Goal: Find specific page/section: Find specific page/section

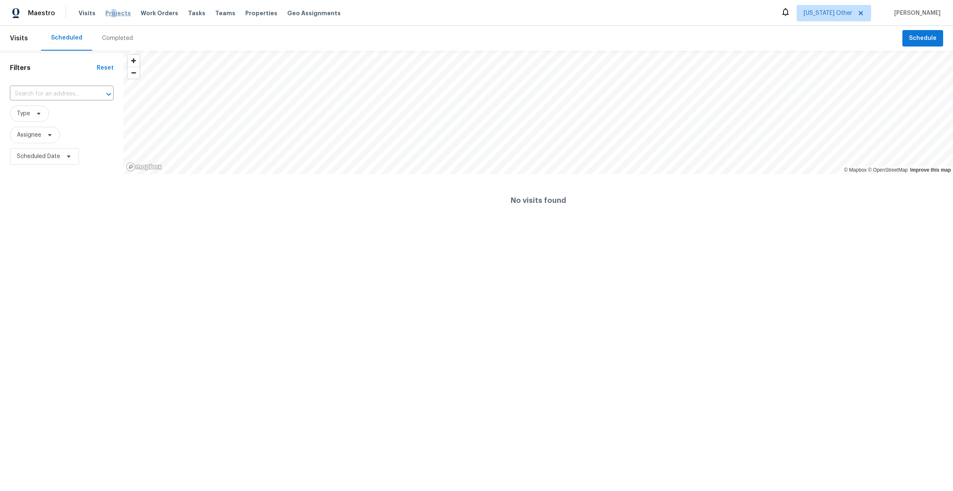
click at [109, 16] on span "Projects" at bounding box center [118, 13] width 26 height 8
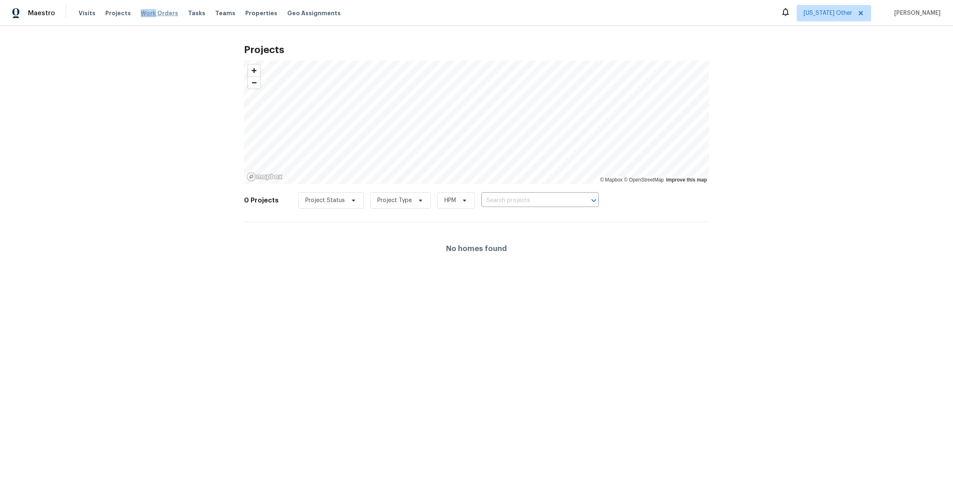
click at [148, 9] on span "Work Orders" at bounding box center [159, 13] width 37 height 8
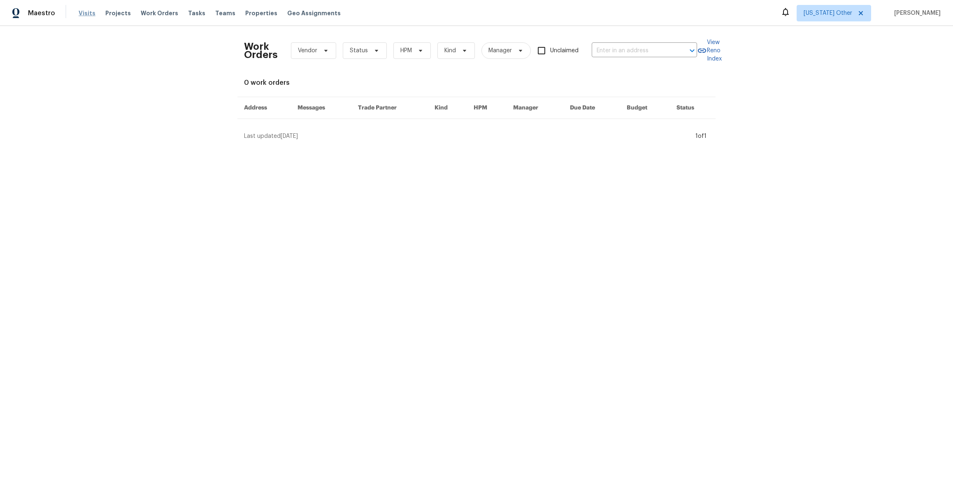
click at [87, 14] on span "Visits" at bounding box center [87, 13] width 17 height 8
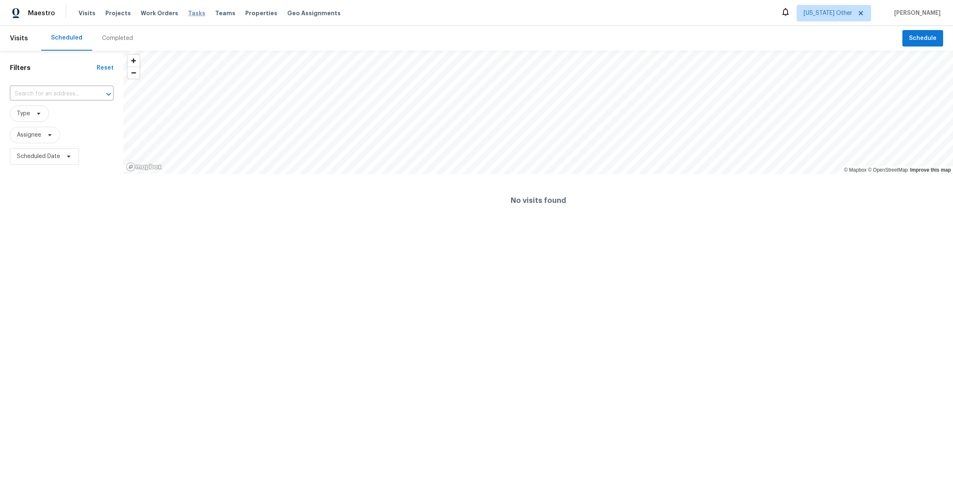
click at [190, 14] on span "Tasks" at bounding box center [196, 13] width 17 height 6
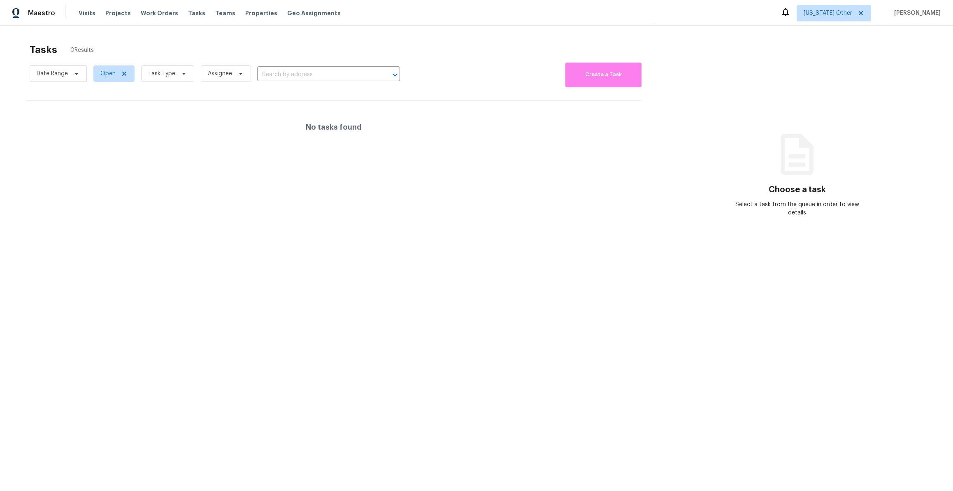
click at [224, 10] on div "Visits Projects Work Orders Tasks Teams Properties Geo Assignments" at bounding box center [215, 13] width 272 height 16
click at [216, 12] on span "Teams" at bounding box center [225, 13] width 20 height 8
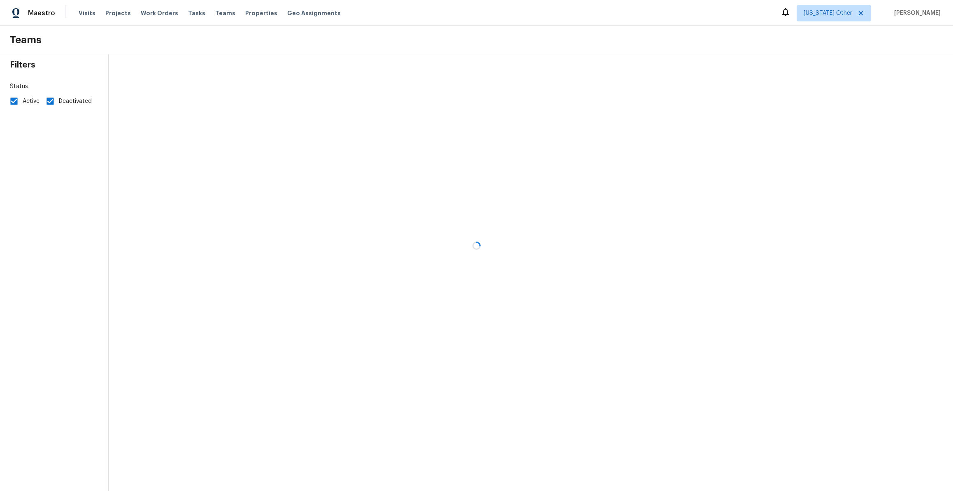
click at [253, 10] on div at bounding box center [476, 245] width 953 height 491
click at [251, 15] on div at bounding box center [476, 245] width 953 height 491
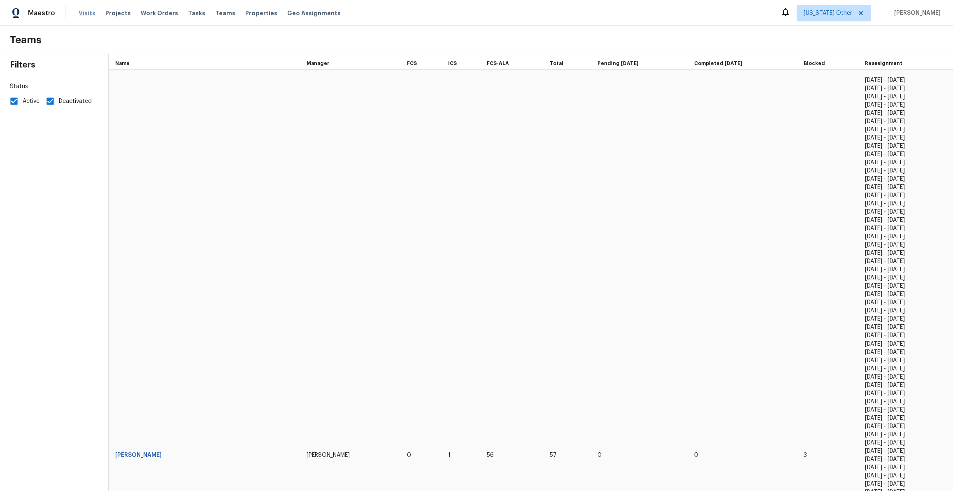
click at [92, 16] on span "Visits" at bounding box center [87, 13] width 17 height 8
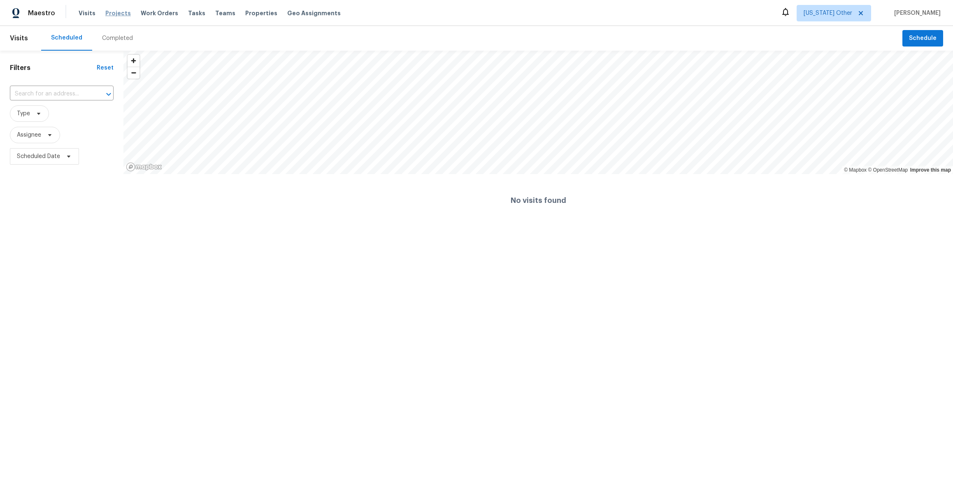
click at [113, 13] on span "Projects" at bounding box center [118, 13] width 26 height 8
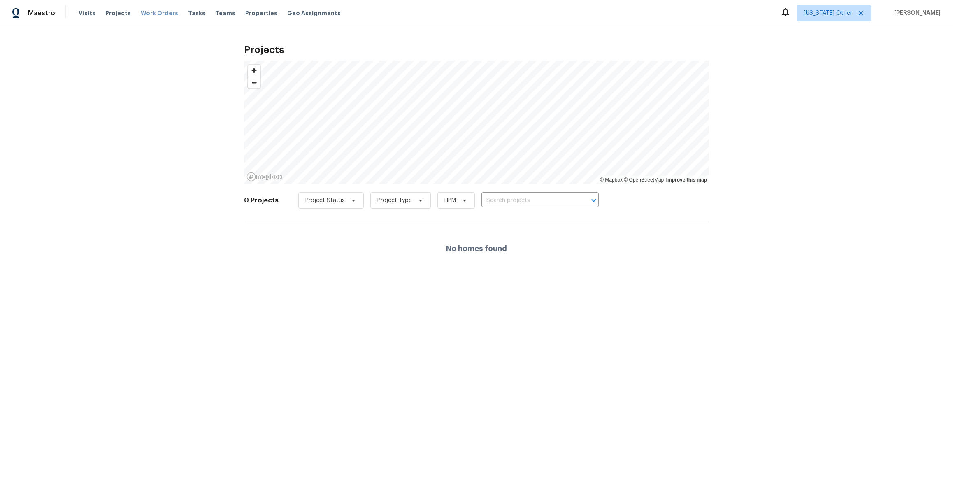
click at [141, 13] on span "Work Orders" at bounding box center [159, 13] width 37 height 8
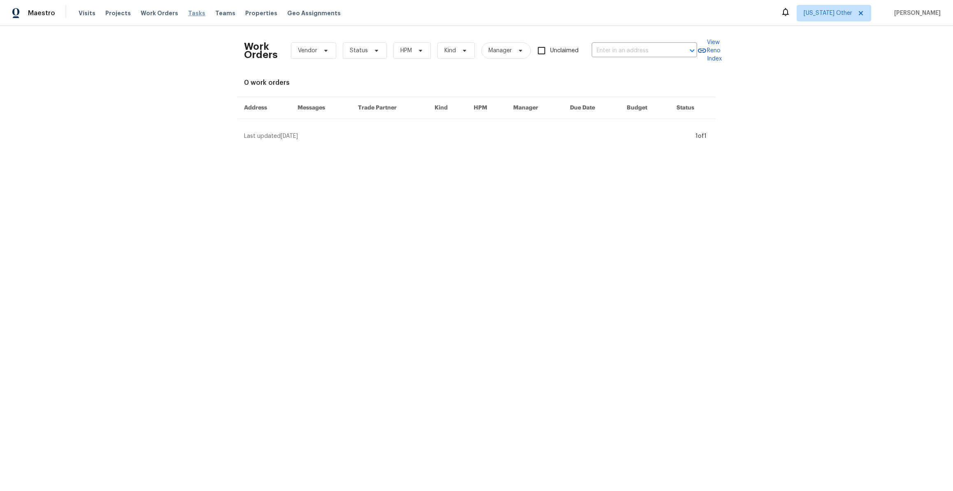
click at [188, 13] on span "Tasks" at bounding box center [196, 13] width 17 height 6
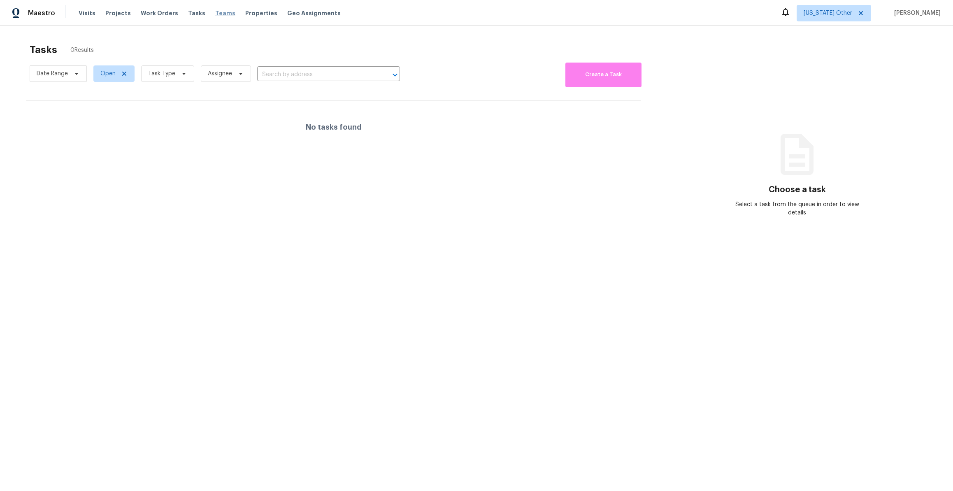
click at [215, 12] on span "Teams" at bounding box center [225, 13] width 20 height 8
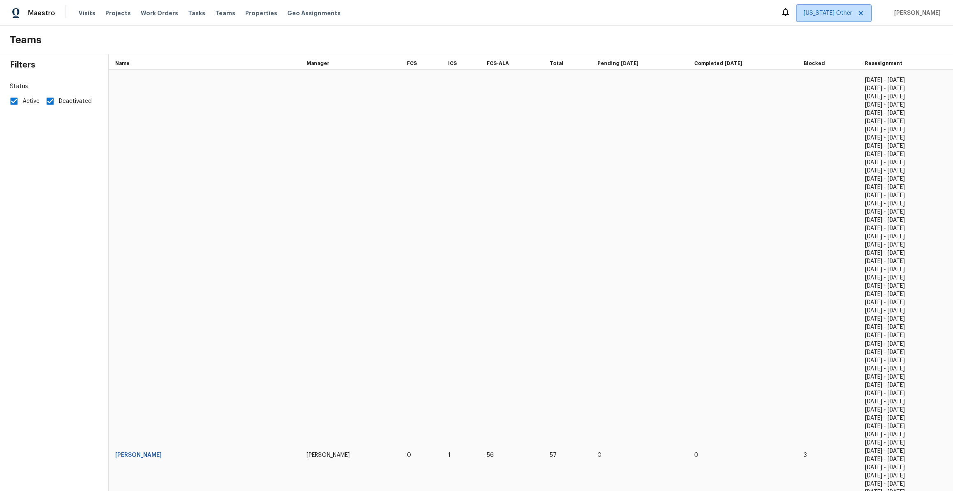
click at [861, 12] on icon at bounding box center [860, 13] width 7 height 7
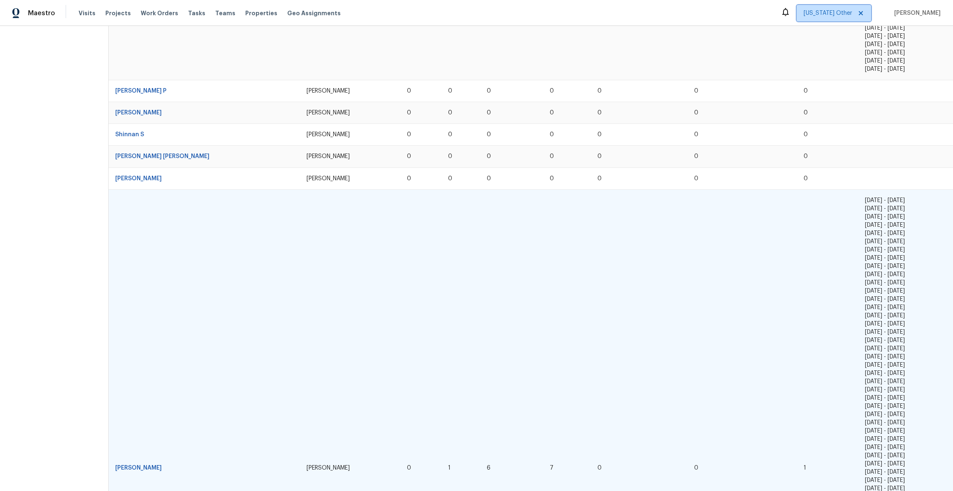
scroll to position [757, 0]
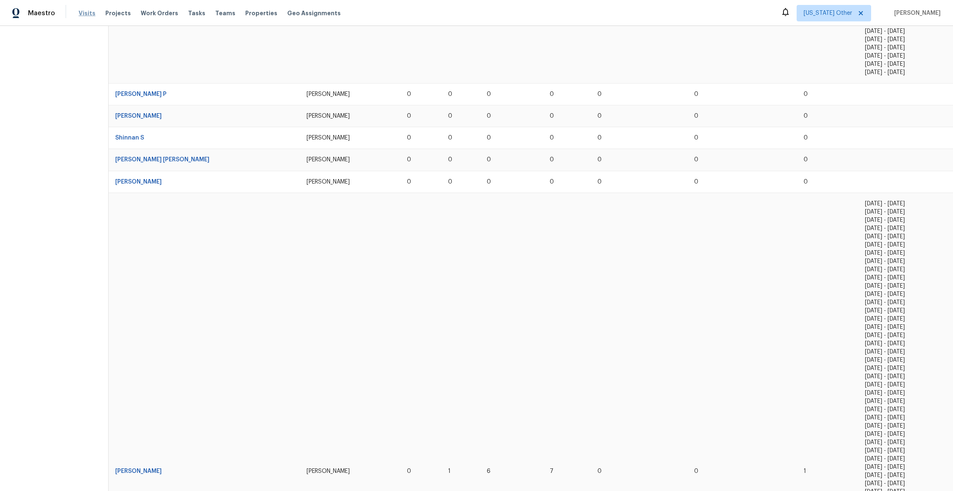
click at [82, 14] on span "Visits" at bounding box center [87, 13] width 17 height 8
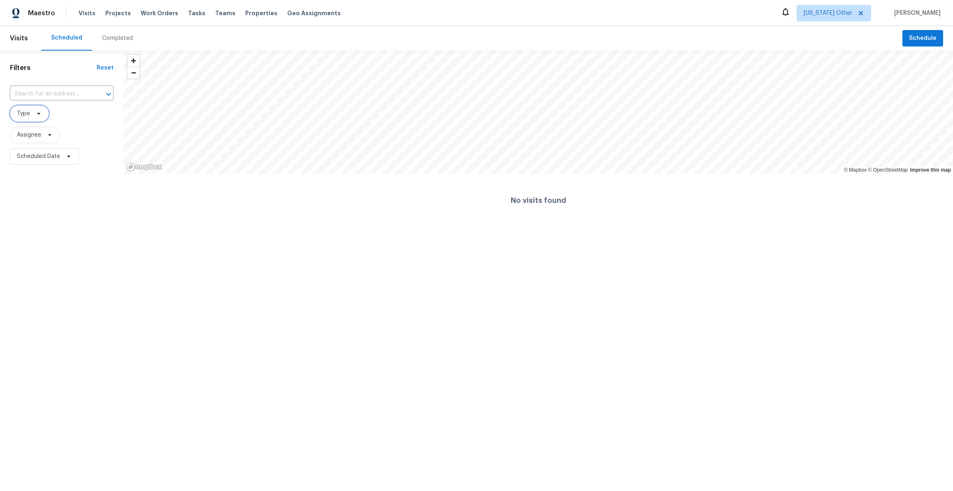
click at [32, 113] on span "Type" at bounding box center [29, 113] width 39 height 16
click at [105, 227] on html "Maestro Visits Projects Work Orders Tasks Teams Properties Geo Assignments Alab…" at bounding box center [476, 113] width 953 height 227
click at [58, 97] on input "text" at bounding box center [50, 94] width 81 height 13
click at [234, 227] on html "Maestro Visits Projects Work Orders Tasks Teams Properties Geo Assignments Alab…" at bounding box center [476, 113] width 953 height 227
click at [115, 15] on span "Projects" at bounding box center [118, 13] width 26 height 8
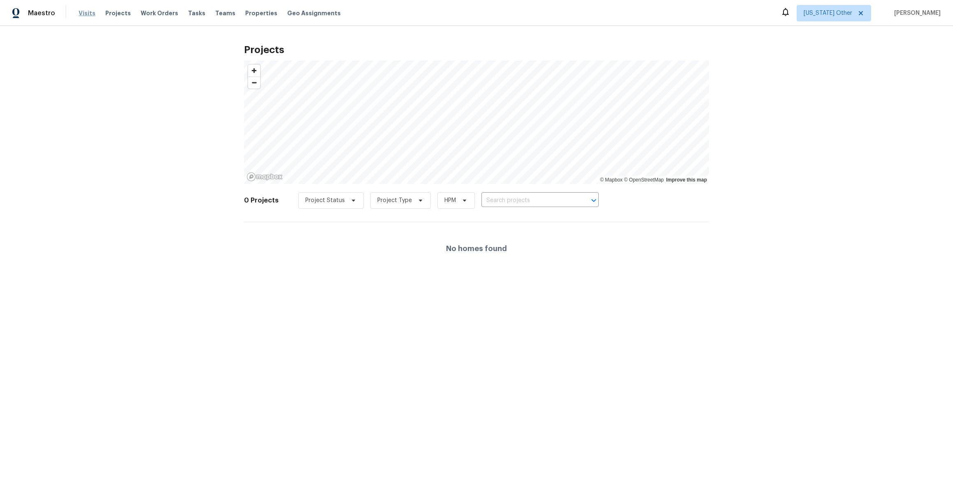
click at [79, 13] on span "Visits" at bounding box center [87, 13] width 17 height 8
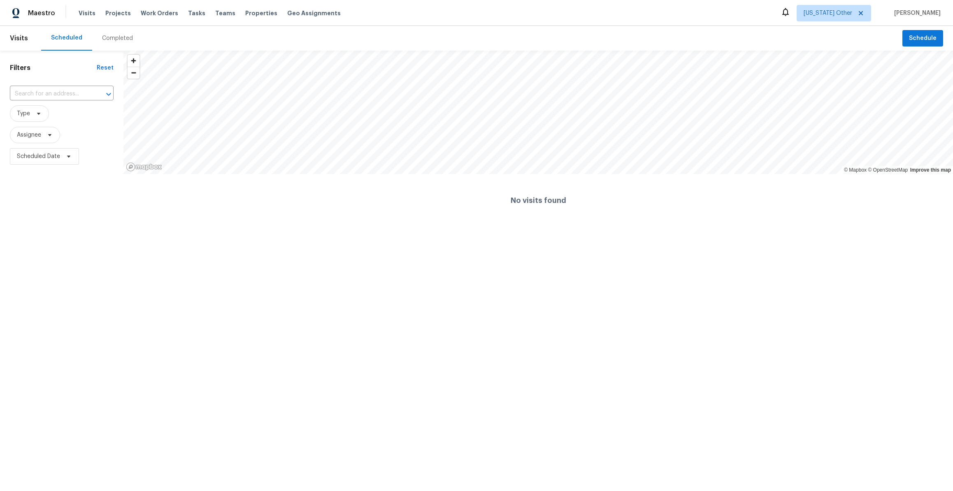
click at [118, 37] on div "Completed" at bounding box center [117, 38] width 31 height 8
click at [115, 16] on span "Projects" at bounding box center [118, 13] width 26 height 8
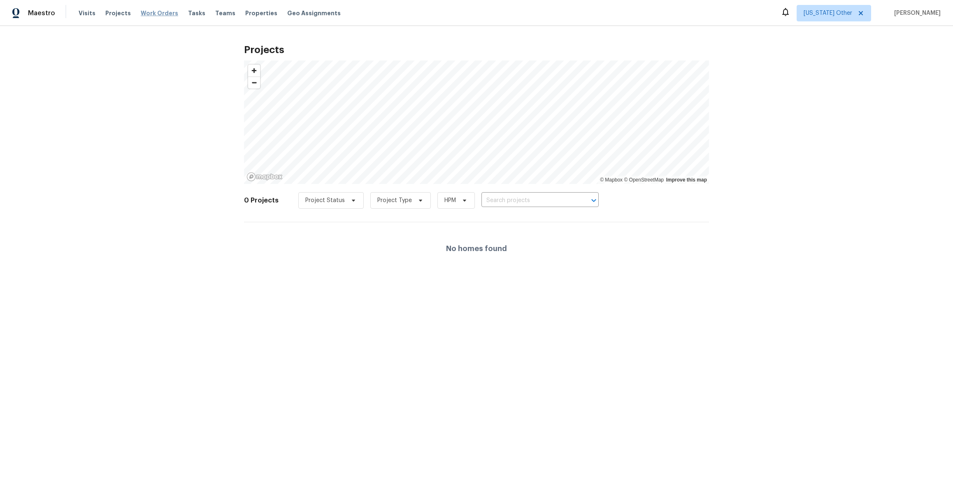
click at [150, 12] on span "Work Orders" at bounding box center [159, 13] width 37 height 8
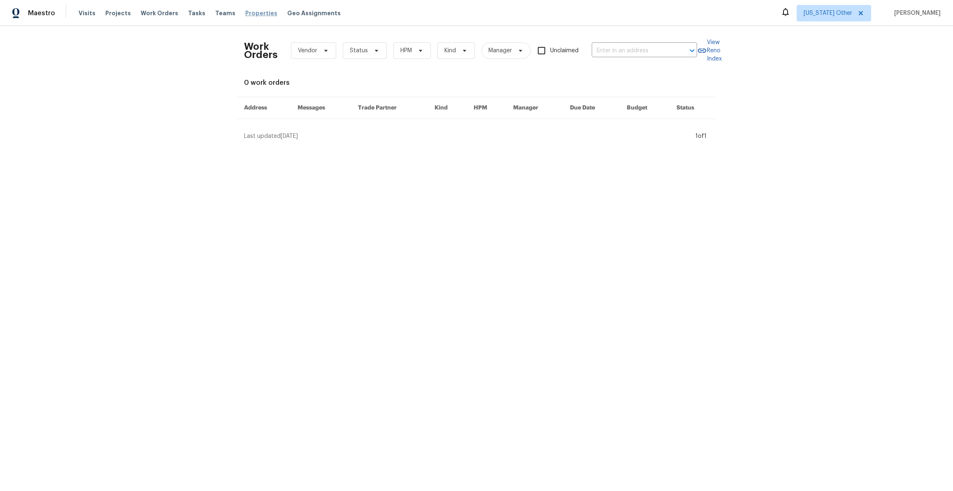
click at [251, 13] on span "Properties" at bounding box center [261, 13] width 32 height 8
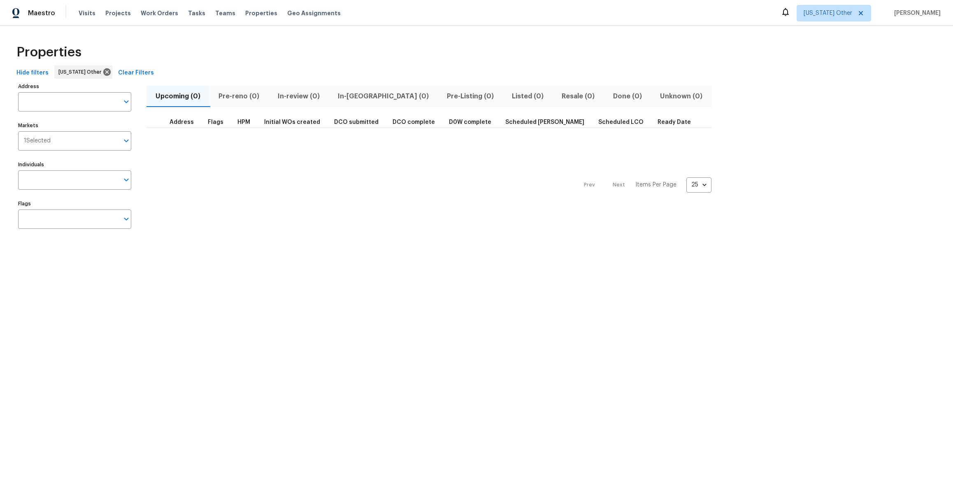
click at [195, 14] on div "Visits Projects Work Orders Tasks Teams Properties Geo Assignments" at bounding box center [215, 13] width 272 height 16
click at [188, 14] on span "Tasks" at bounding box center [196, 13] width 17 height 6
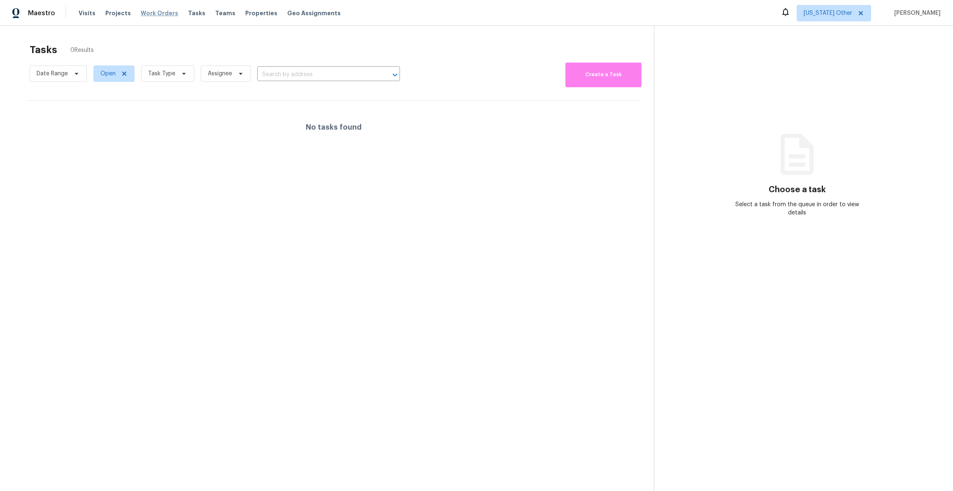
click at [146, 10] on span "Work Orders" at bounding box center [159, 13] width 37 height 8
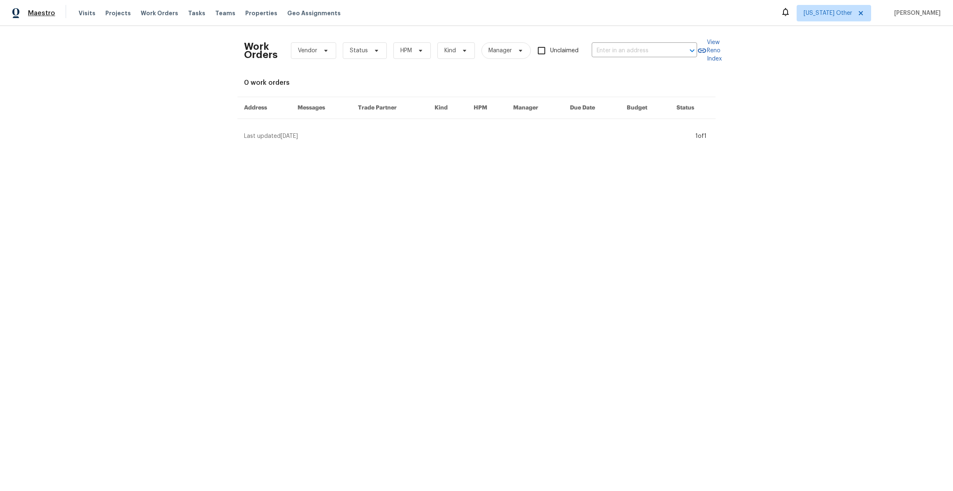
click at [39, 16] on span "Maestro" at bounding box center [41, 13] width 27 height 8
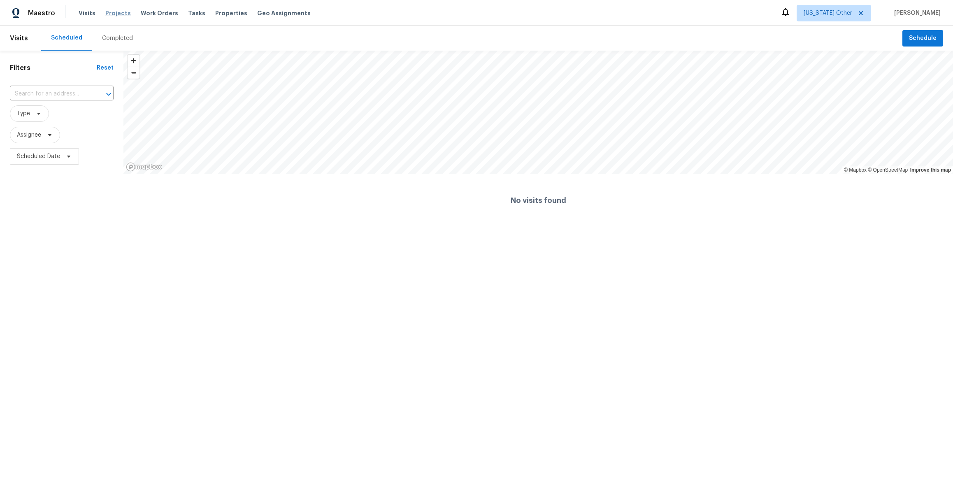
click at [111, 13] on span "Projects" at bounding box center [118, 13] width 26 height 8
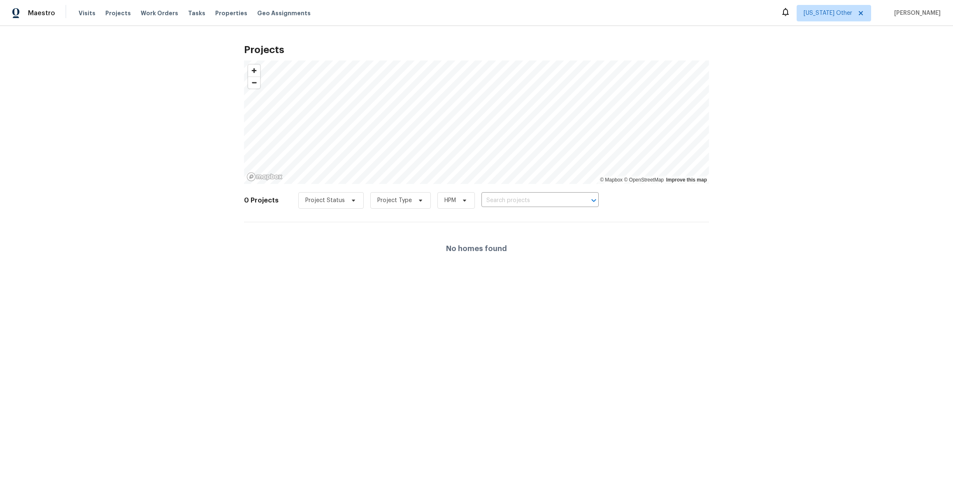
click at [145, 19] on div "Visits Projects Work Orders Tasks Properties Geo Assignments" at bounding box center [200, 13] width 242 height 16
click at [151, 12] on span "Work Orders" at bounding box center [159, 13] width 37 height 8
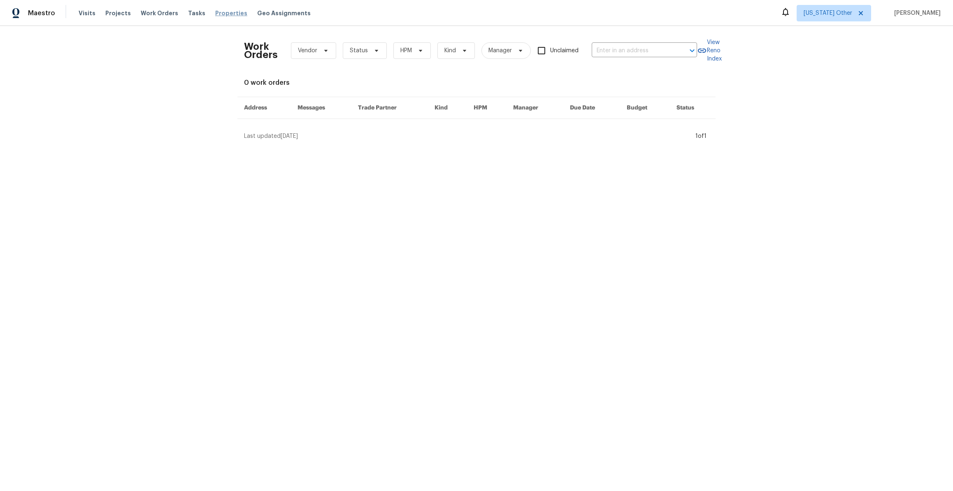
click at [215, 12] on span "Properties" at bounding box center [231, 13] width 32 height 8
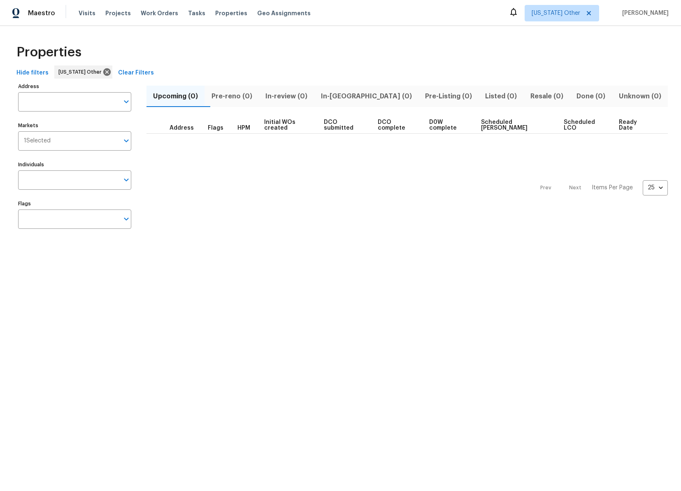
click at [11, 12] on div "Maestro" at bounding box center [27, 13] width 55 height 16
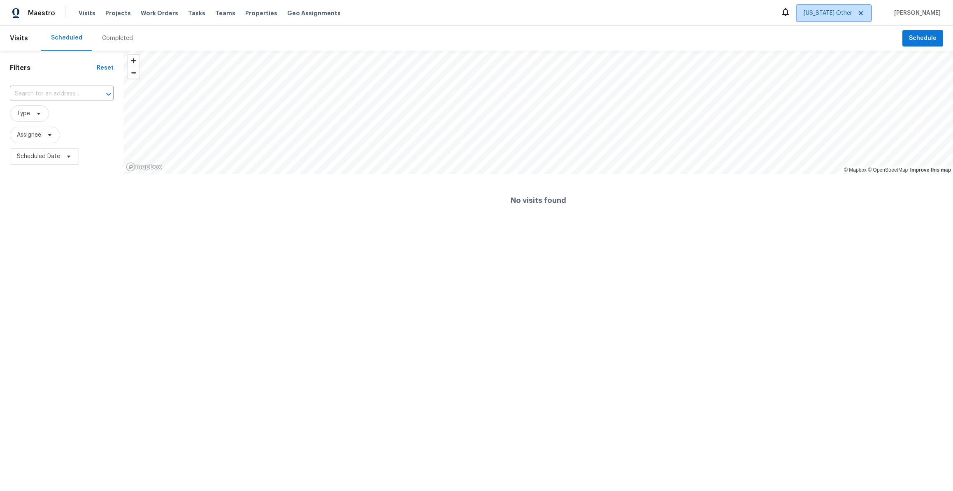
click at [848, 12] on span "[US_STATE] Other" at bounding box center [827, 13] width 49 height 8
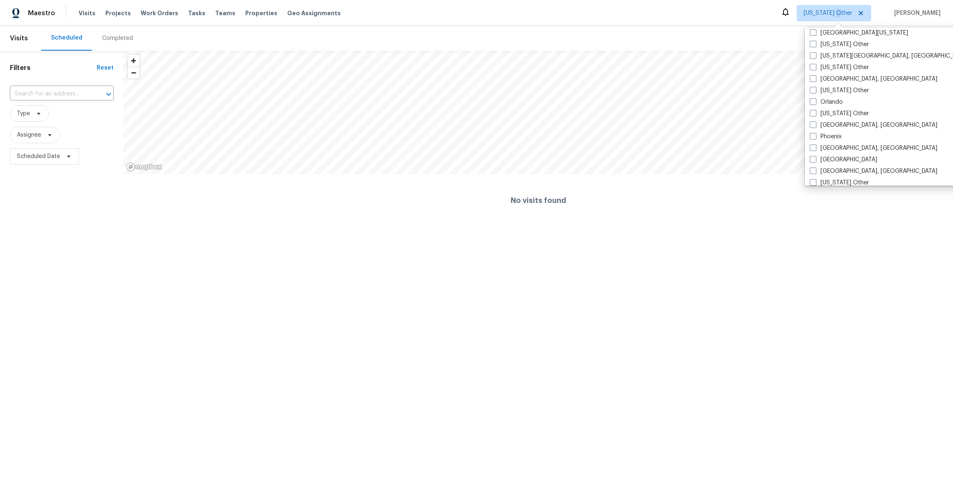
scroll to position [880, 0]
click at [811, 97] on span at bounding box center [813, 100] width 7 height 7
click at [811, 97] on input "Orlando" at bounding box center [812, 99] width 5 height 5
checkbox input "true"
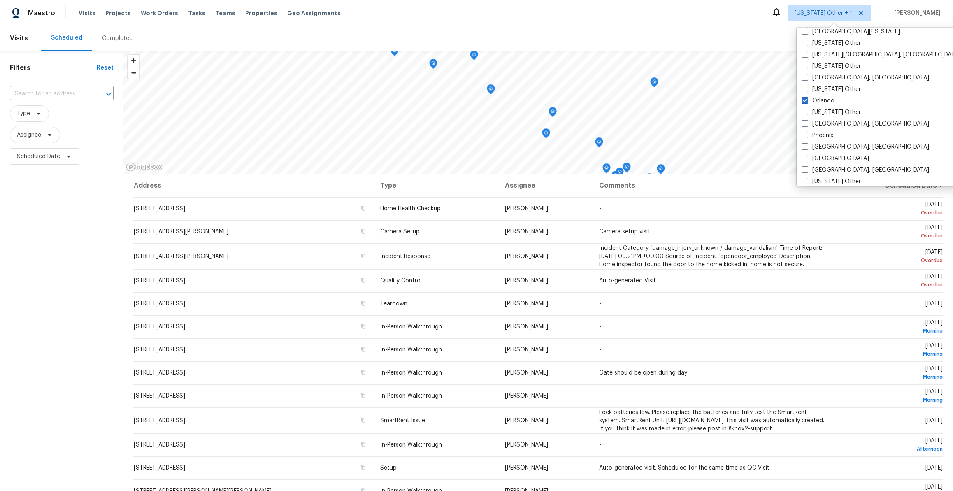
click at [723, 19] on div "Maestro Visits Projects Work Orders Tasks Teams Properties Geo Assignments Alab…" at bounding box center [476, 13] width 953 height 26
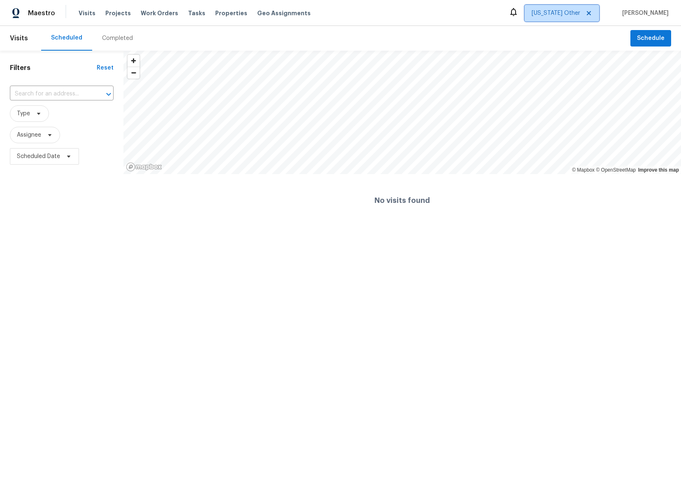
click at [593, 12] on span "[US_STATE] Other" at bounding box center [561, 13] width 74 height 16
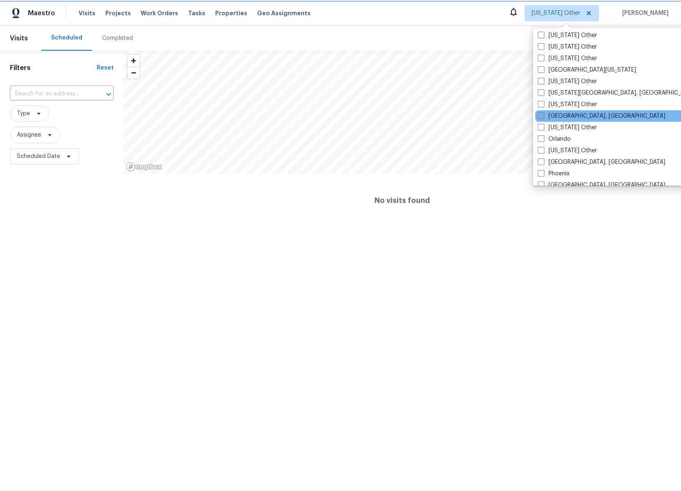
scroll to position [842, 0]
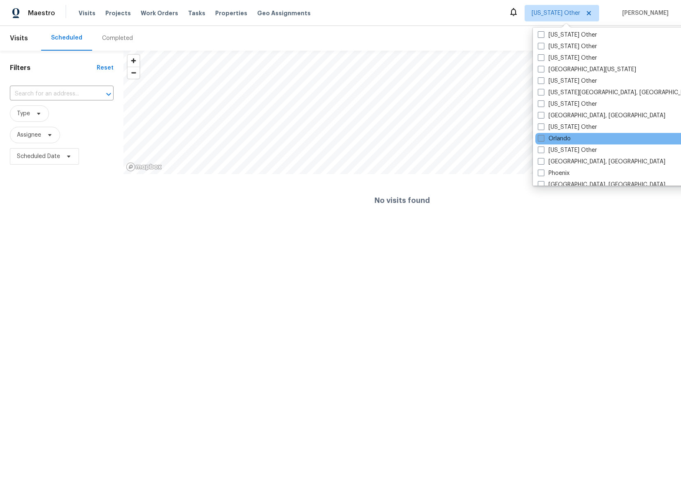
click at [543, 142] on span at bounding box center [541, 138] width 7 height 7
click at [543, 140] on input "Orlando" at bounding box center [540, 137] width 5 height 5
checkbox input "true"
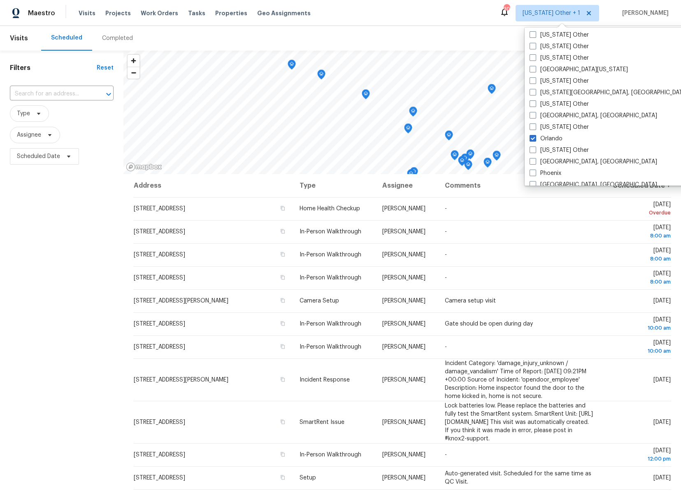
click at [475, 37] on div "Scheduled Completed" at bounding box center [335, 38] width 589 height 25
